Goal: Transaction & Acquisition: Purchase product/service

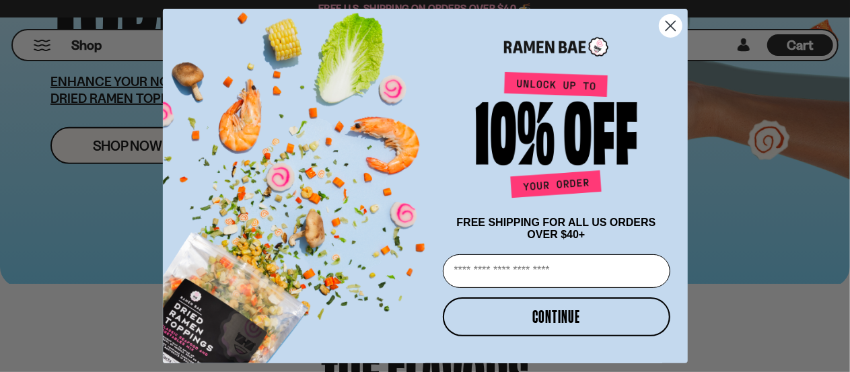
scroll to position [539, 0]
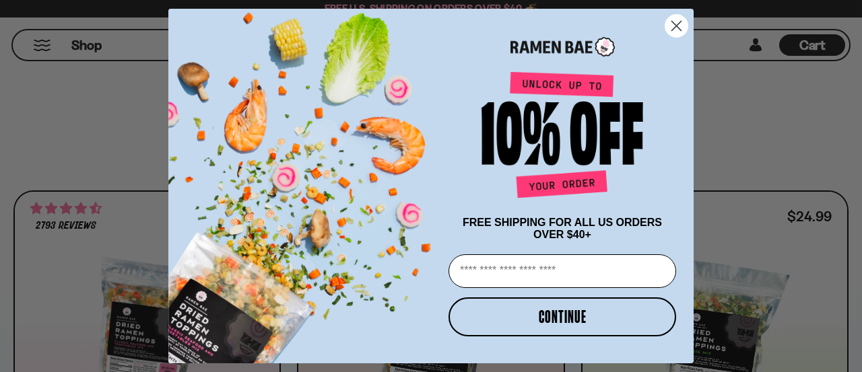
click at [677, 18] on circle "Close dialog" at bounding box center [676, 26] width 22 height 22
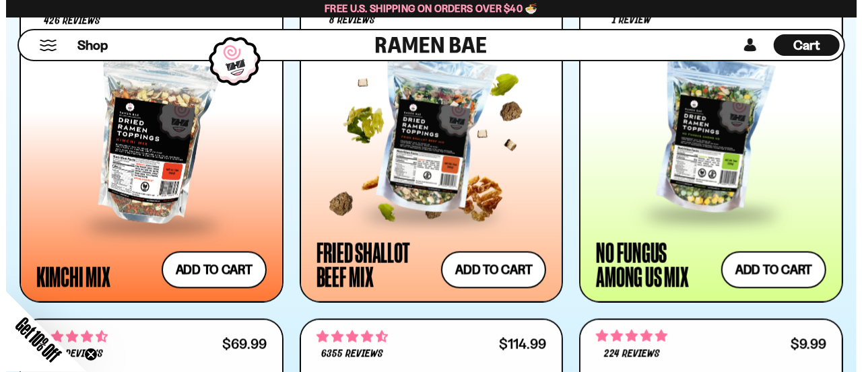
scroll to position [673, 0]
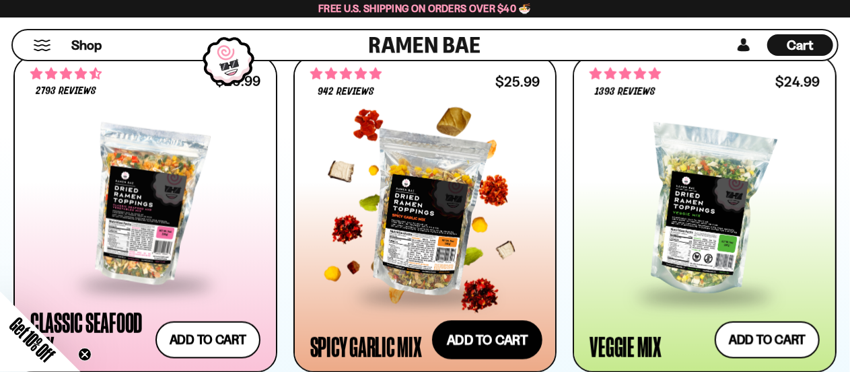
click at [504, 344] on button "Add to cart Add — Regular price $25.99 Regular price Sale price $25.99 Unit pri…" at bounding box center [487, 340] width 110 height 39
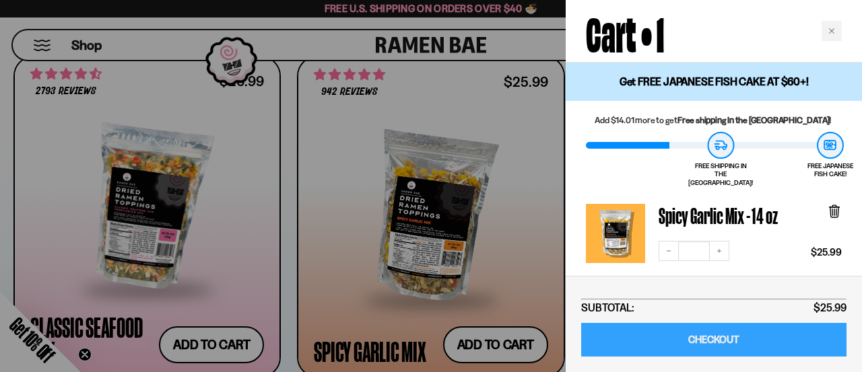
click at [716, 335] on link "CHECKOUT" at bounding box center [713, 340] width 265 height 34
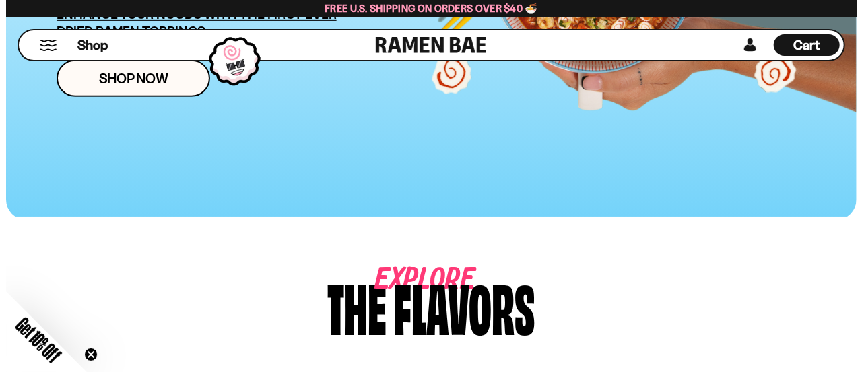
scroll to position [673, 0]
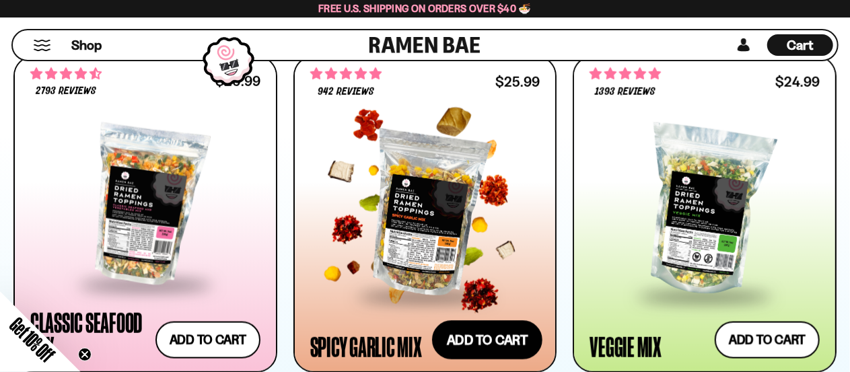
click at [489, 345] on button "Add to cart Add — Regular price $25.99 Regular price Sale price $25.99 Unit pri…" at bounding box center [487, 340] width 110 height 39
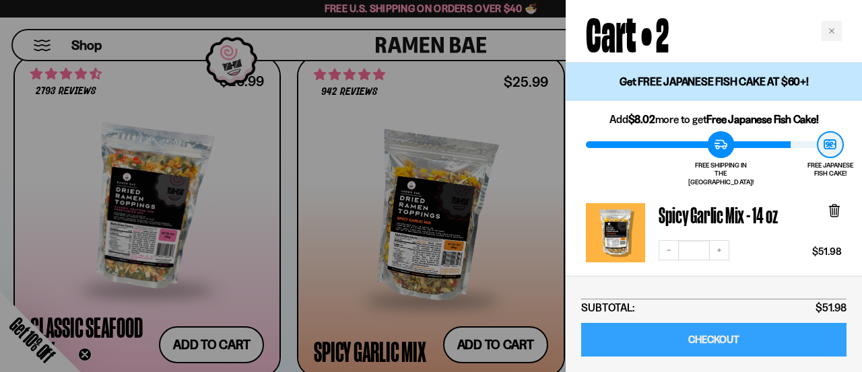
click at [745, 339] on link "CHECKOUT" at bounding box center [713, 340] width 265 height 34
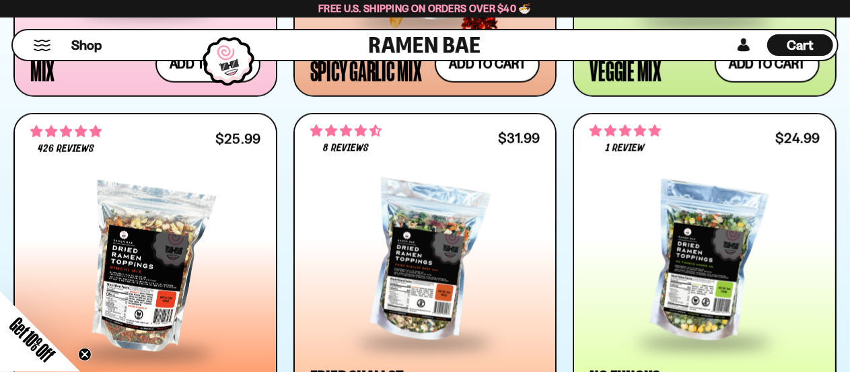
scroll to position [740, 0]
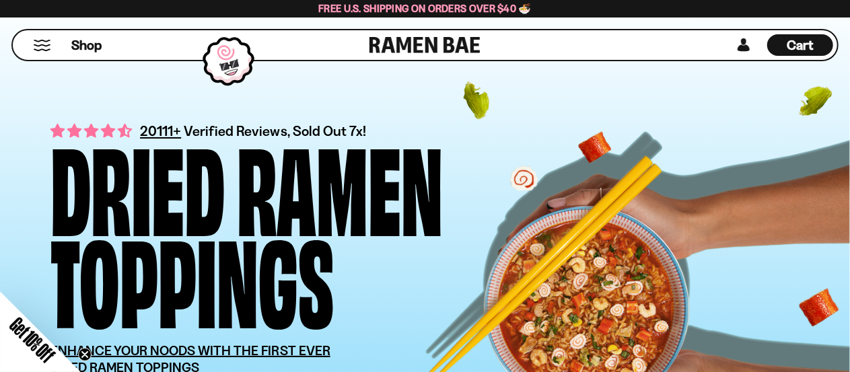
scroll to position [673, 0]
